Goal: Check status: Check status

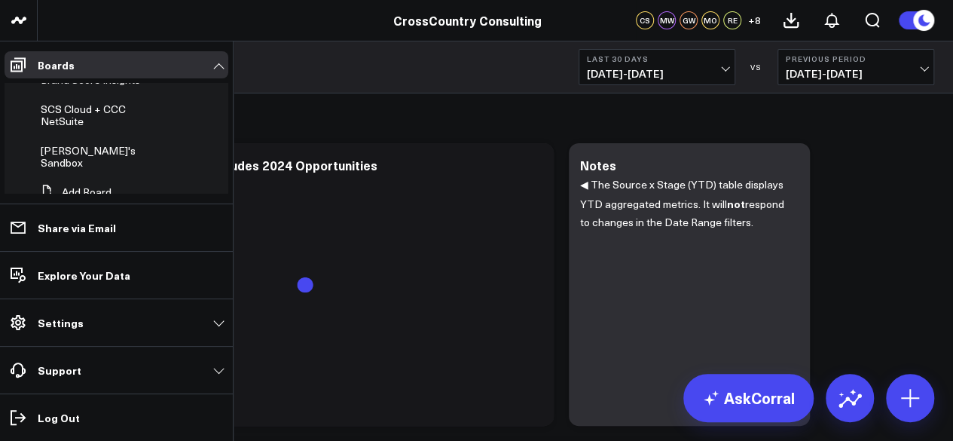
scroll to position [642, 0]
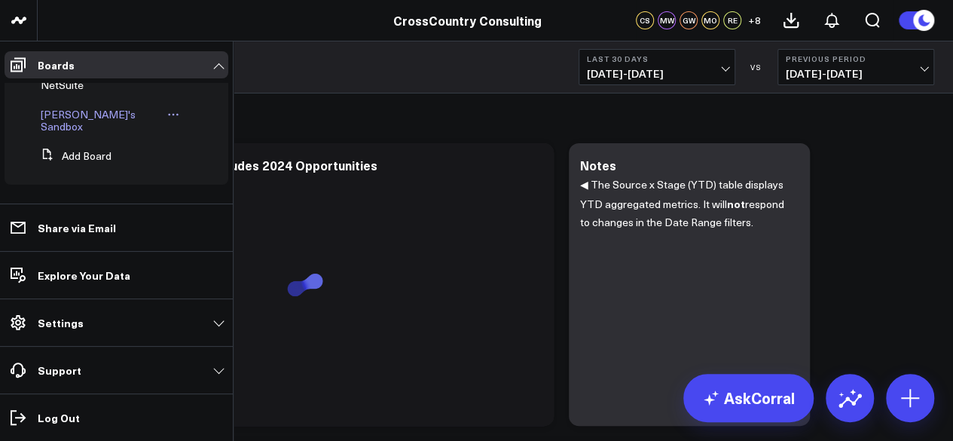
click at [84, 124] on span "[PERSON_NAME]'s Sandbox" at bounding box center [88, 120] width 95 height 26
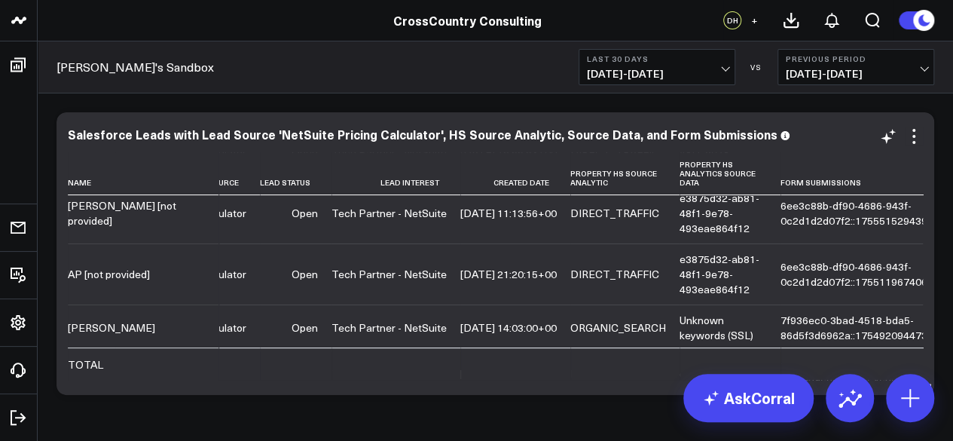
scroll to position [51, 0]
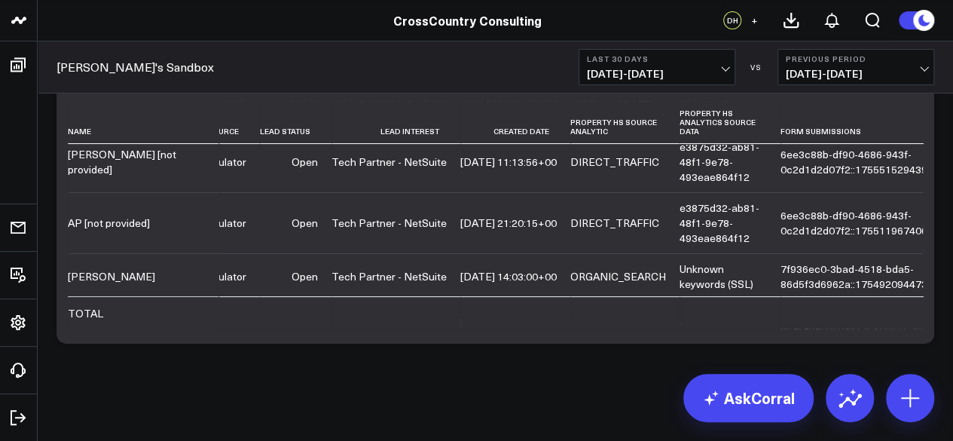
click at [637, 91] on div "[PERSON_NAME]'s Sandbox Last 30 Days [DATE] - [DATE] VS Previous Period [DATE] …" at bounding box center [496, 67] width 916 height 52
click at [647, 77] on span "[DATE] - [DATE]" at bounding box center [657, 74] width 140 height 12
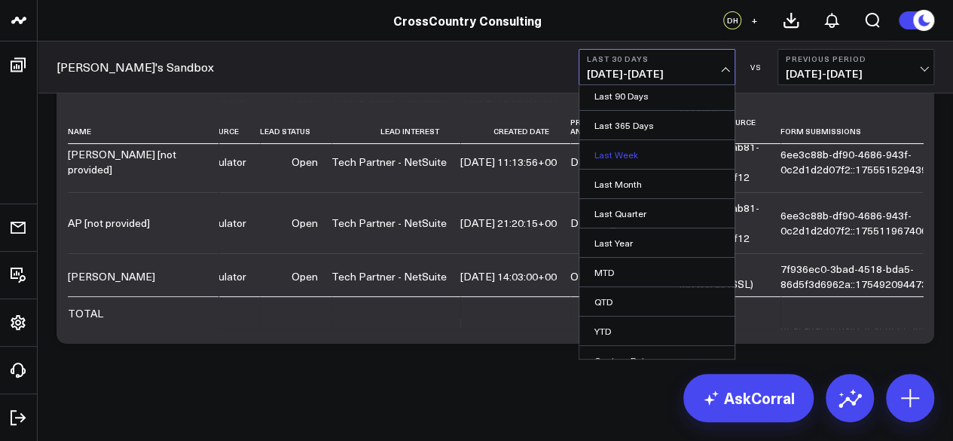
scroll to position [133, 0]
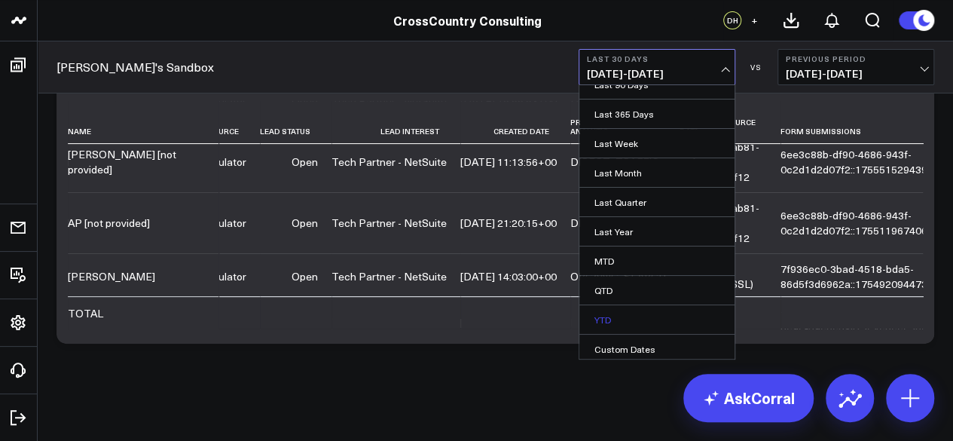
click at [629, 317] on link "YTD" at bounding box center [657, 319] width 155 height 29
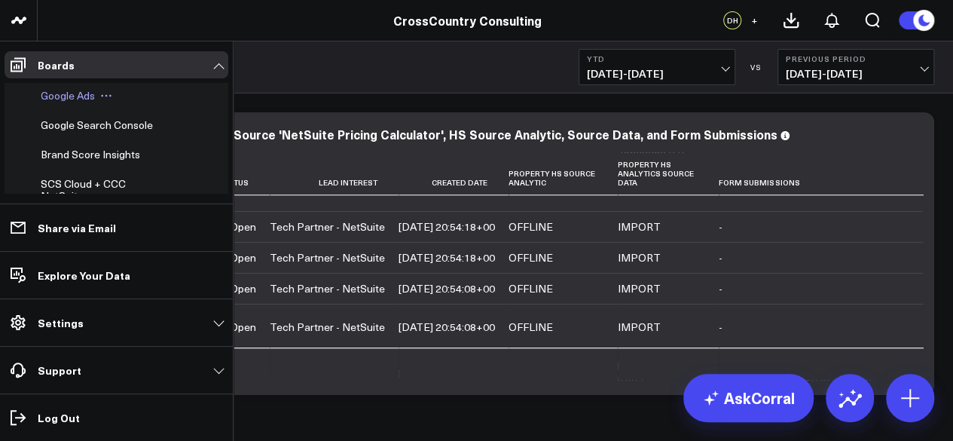
scroll to position [519, 0]
click at [75, 162] on span "Brand Score Insights" at bounding box center [90, 155] width 99 height 14
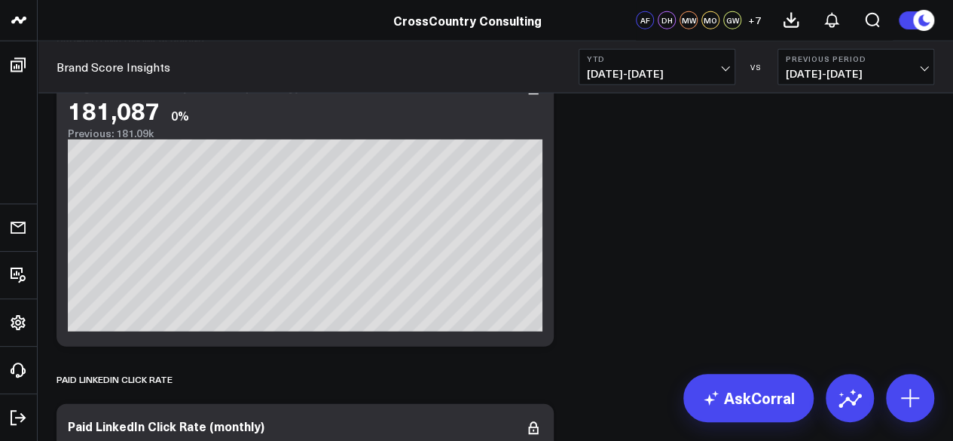
scroll to position [7521, 0]
